Goal: Task Accomplishment & Management: Use online tool/utility

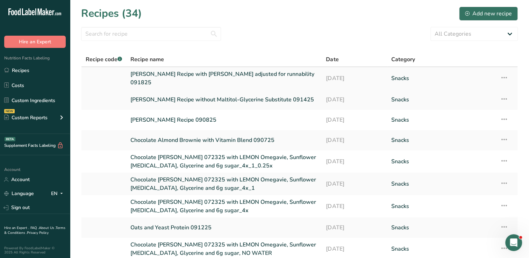
click at [237, 79] on link "Thomas Recipe with glycerine adjusted for runnability 091825" at bounding box center [223, 78] width 187 height 17
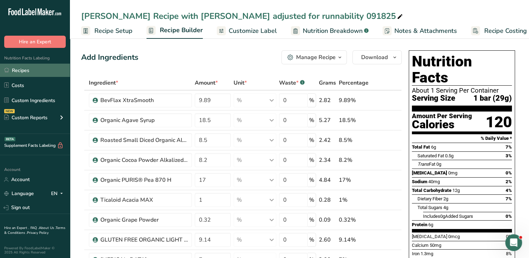
click at [29, 72] on link "Recipes" at bounding box center [35, 70] width 70 height 13
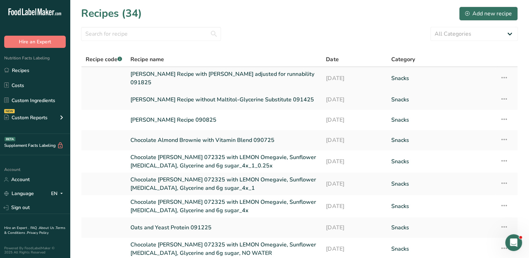
click at [504, 74] on icon at bounding box center [504, 77] width 8 height 13
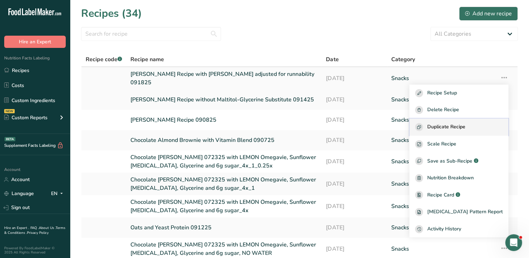
click at [465, 127] on span "Duplicate Recipe" at bounding box center [446, 127] width 38 height 8
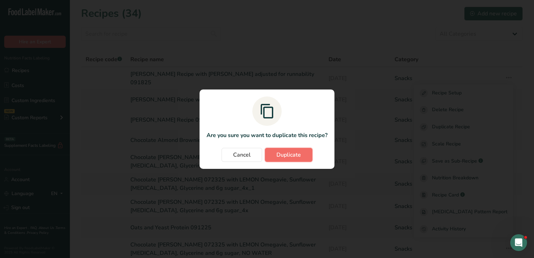
click at [290, 156] on span "Duplicate" at bounding box center [289, 155] width 24 height 8
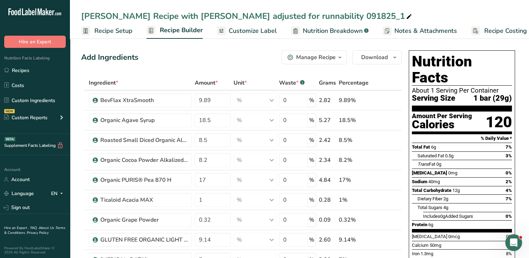
click at [318, 14] on div "Thomas Recipe with glycerine adjusted for runnability 091825_1" at bounding box center [247, 16] width 332 height 13
type input "Thomas Recipe with glycerine adjusted for runnability 091925"
click at [33, 71] on link "Recipes" at bounding box center [35, 70] width 70 height 13
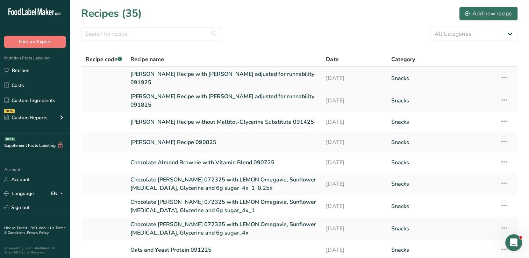
click at [255, 79] on link "Thomas Recipe with glycerine adjusted for runnability 091925" at bounding box center [223, 78] width 187 height 17
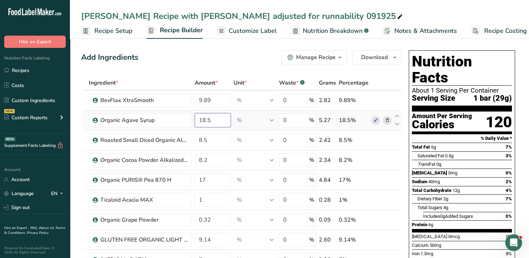
click at [214, 122] on input "18.5" at bounding box center [213, 120] width 36 height 14
type input "19.5"
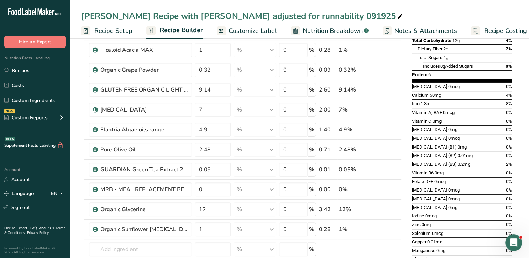
scroll to position [154, 0]
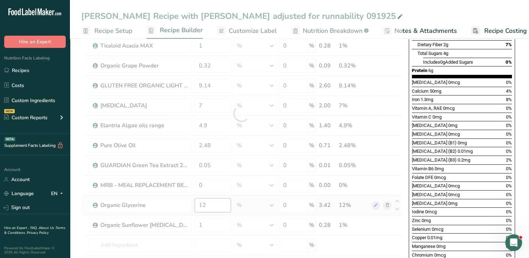
click at [210, 204] on div "Ingredient * Amount * Unit * Waste * .a-a{fill:#347362;}.b-a{fill:#fff;} Grams …" at bounding box center [241, 113] width 321 height 385
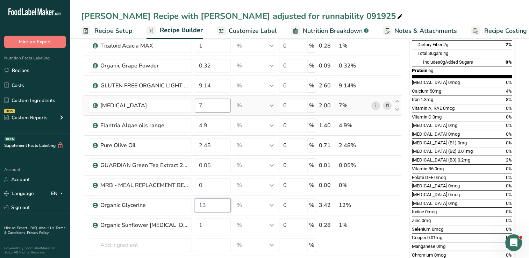
type input "13"
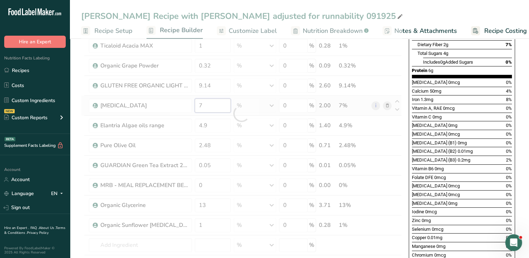
click at [209, 103] on div "Ingredient * Amount * Unit * Waste * .a-a{fill:#347362;}.b-a{fill:#fff;} Grams …" at bounding box center [241, 113] width 321 height 385
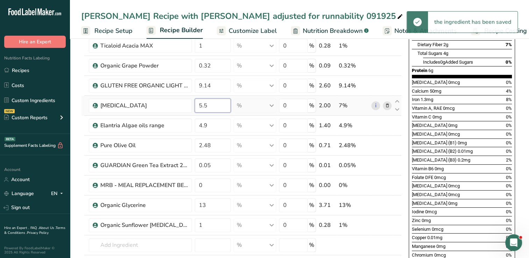
type input "5.5"
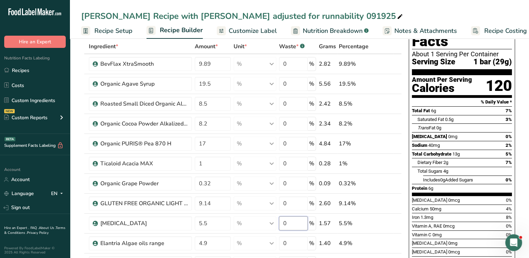
scroll to position [0, 0]
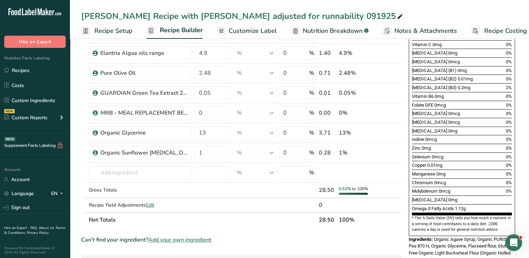
scroll to position [237, 0]
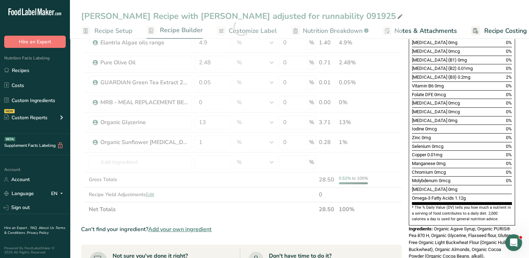
click at [388, 213] on div "Ingredient * Amount * Unit * Waste * .a-a{fill:#347362;}.b-a{fill:#fff;} Grams …" at bounding box center [241, 27] width 321 height 378
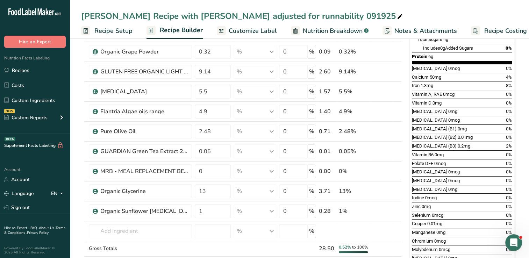
scroll to position [169, 0]
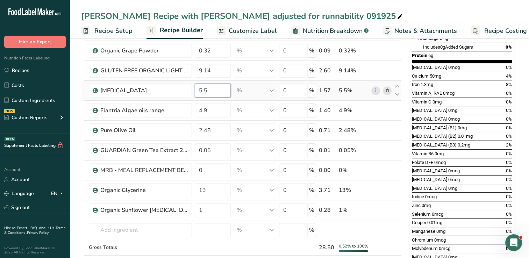
click at [215, 91] on input "5.5" at bounding box center [213, 91] width 36 height 14
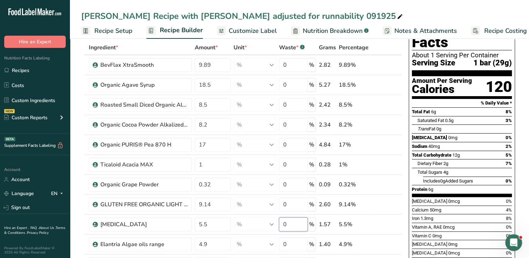
scroll to position [0, 0]
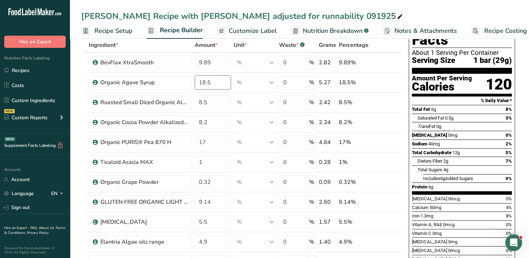
scroll to position [37, 0]
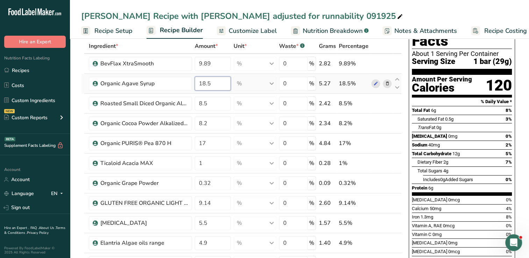
click at [212, 83] on input "18.5" at bounding box center [213, 84] width 36 height 14
type input "19"
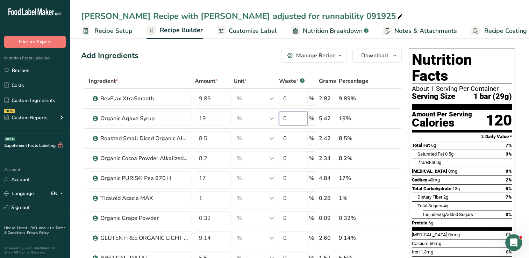
scroll to position [0, 0]
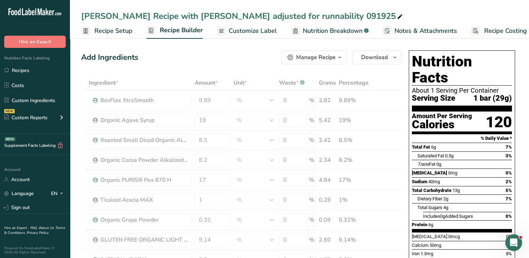
click at [342, 30] on span "Nutrition Breakdown" at bounding box center [333, 30] width 60 height 9
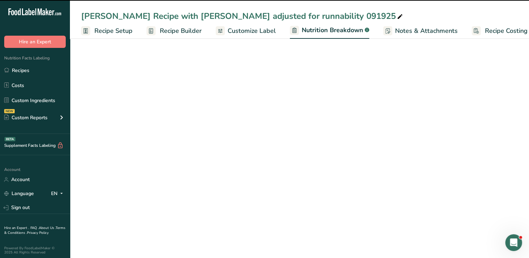
scroll to position [0, 9]
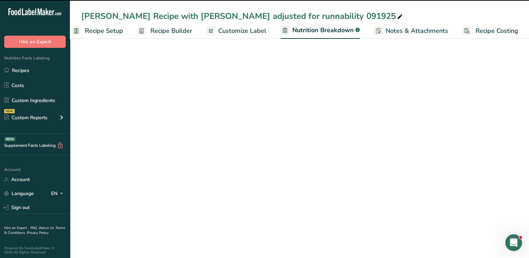
select select "Calories"
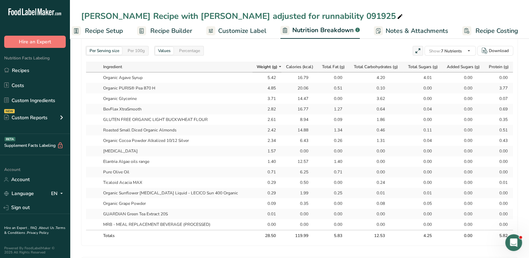
scroll to position [335, 0]
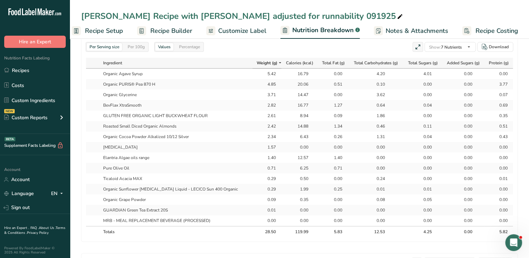
click at [178, 31] on span "Recipe Builder" at bounding box center [171, 30] width 42 height 9
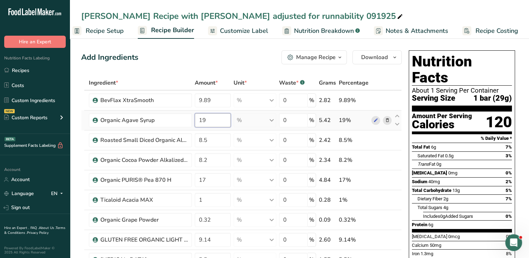
click at [212, 113] on input "19" at bounding box center [213, 120] width 36 height 14
type input "1"
type input "20"
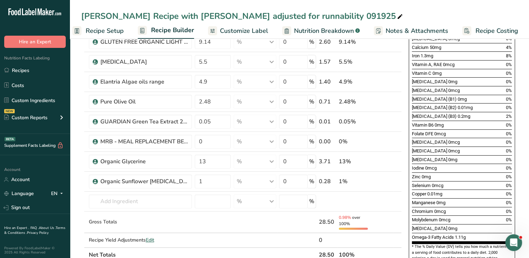
scroll to position [199, 0]
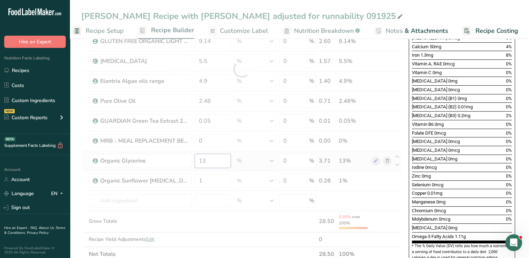
click at [214, 160] on div "Ingredient * Amount * Unit * Waste * .a-a{fill:#347362;}.b-a{fill:#fff;} Grams …" at bounding box center [241, 69] width 321 height 385
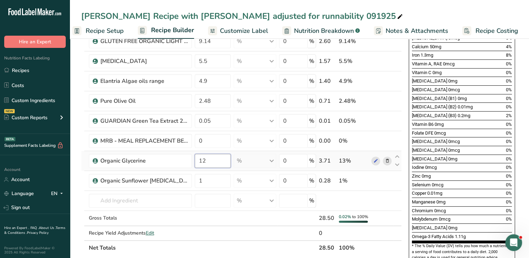
type input "12"
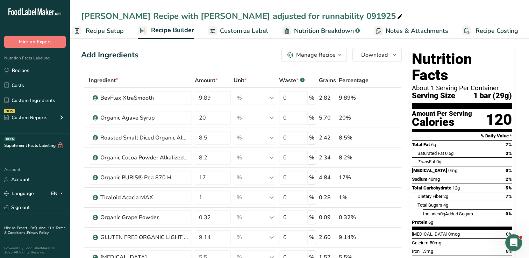
scroll to position [0, 0]
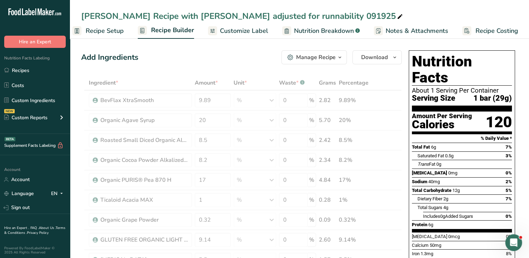
click at [325, 27] on span "Nutrition Breakdown" at bounding box center [324, 30] width 60 height 9
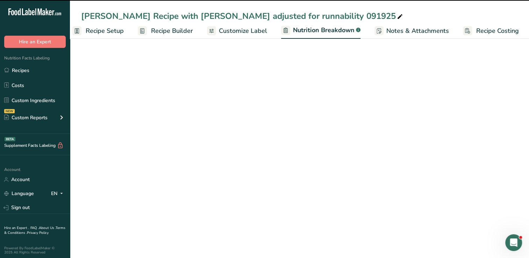
scroll to position [0, 9]
select select "Calories"
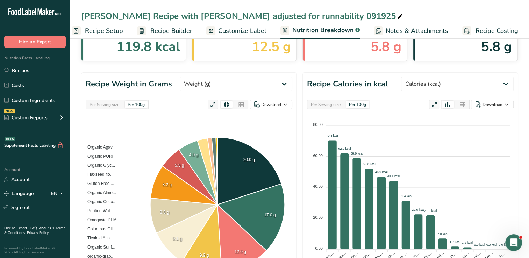
scroll to position [0, 0]
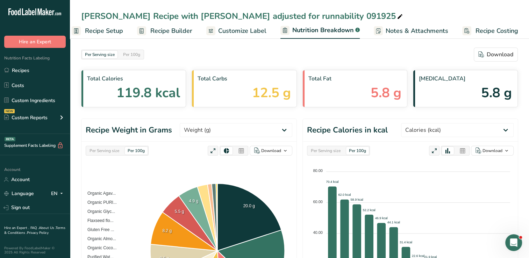
click at [111, 31] on span "Recipe Setup" at bounding box center [104, 30] width 38 height 9
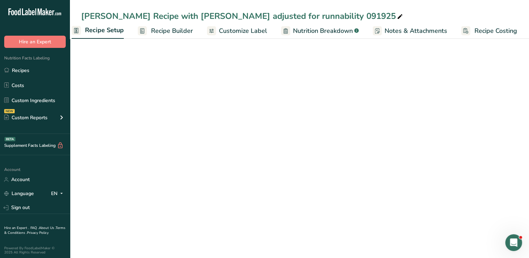
scroll to position [0, 2]
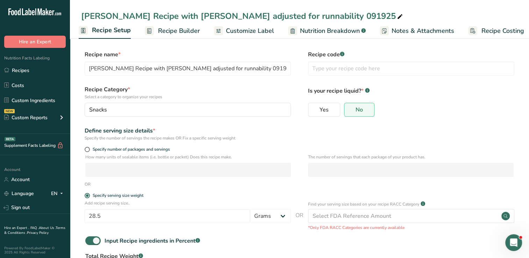
click at [174, 32] on span "Recipe Builder" at bounding box center [179, 30] width 42 height 9
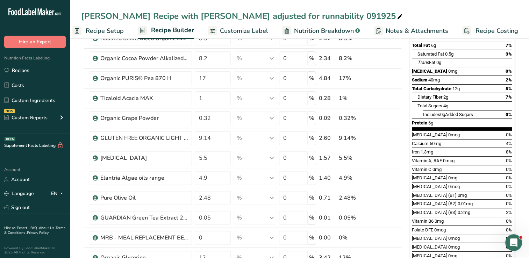
scroll to position [105, 0]
